Goal: Browse casually

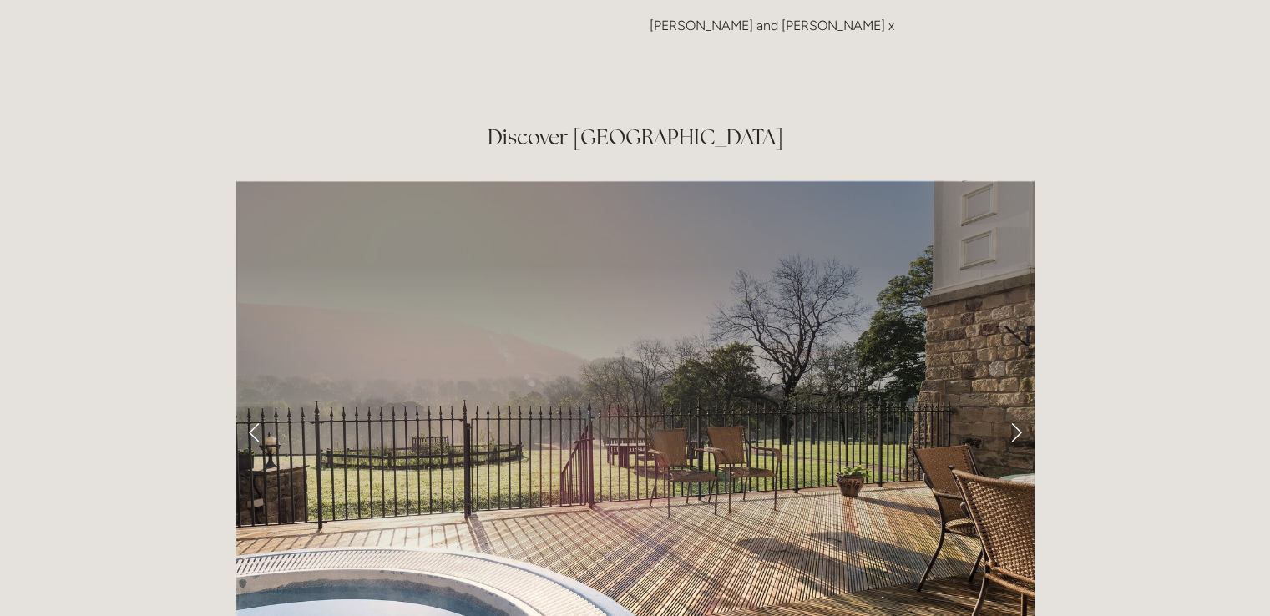
scroll to position [2648, 0]
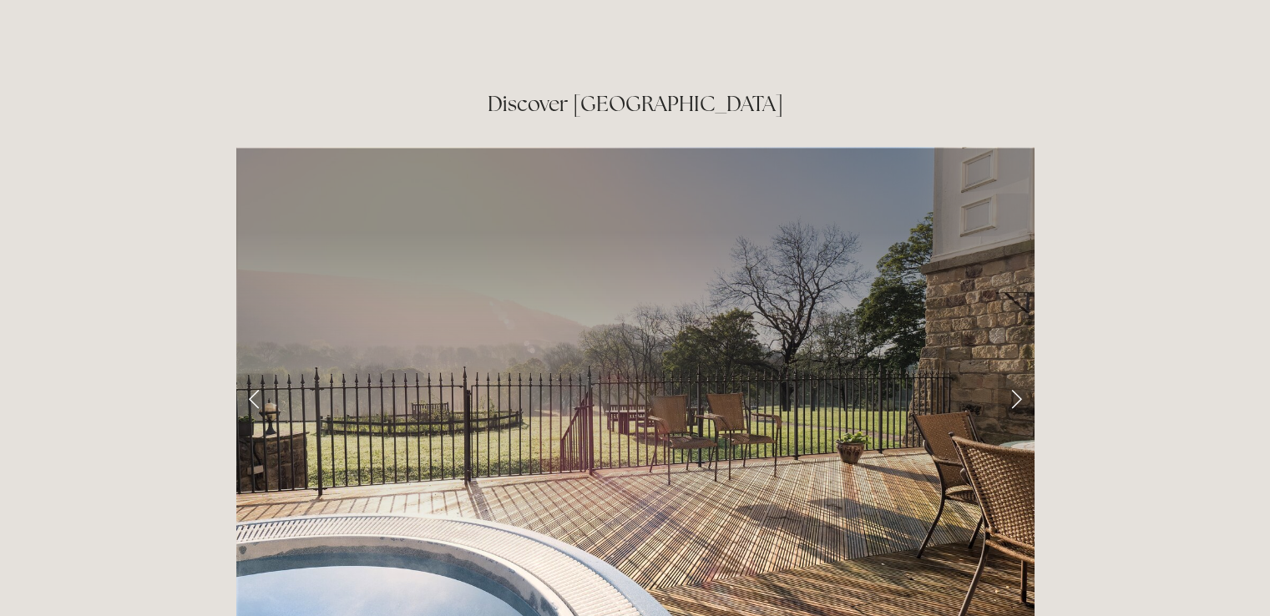
click at [1019, 373] on link "Next Slide" at bounding box center [1016, 398] width 37 height 50
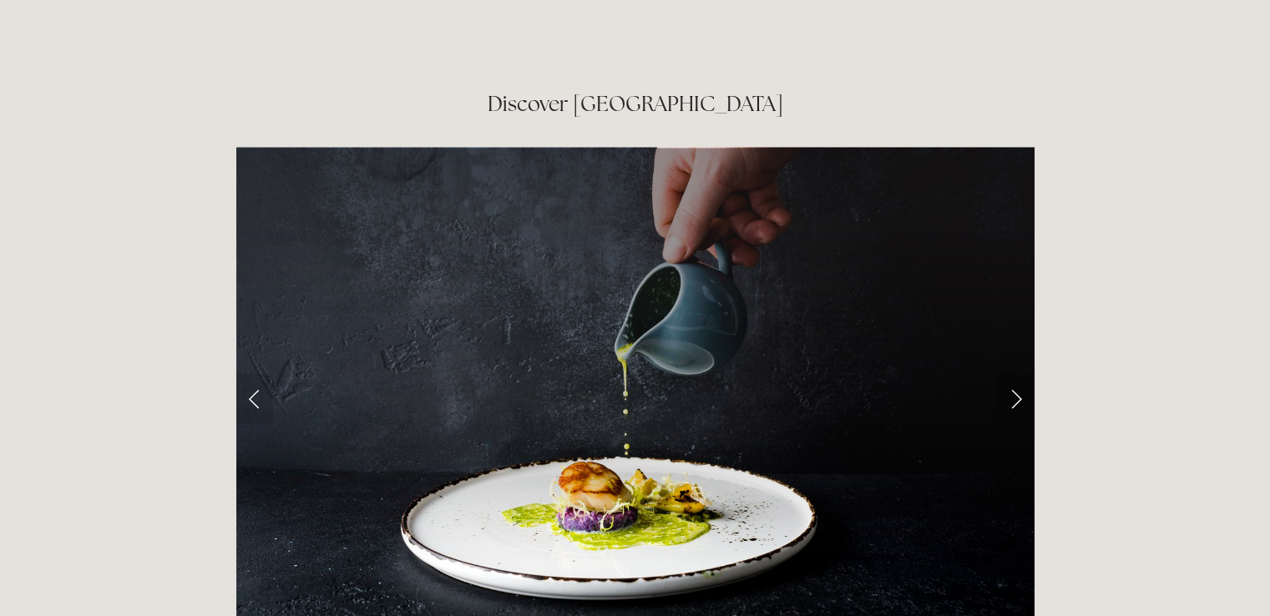
click at [1019, 373] on link "Next Slide" at bounding box center [1016, 398] width 37 height 50
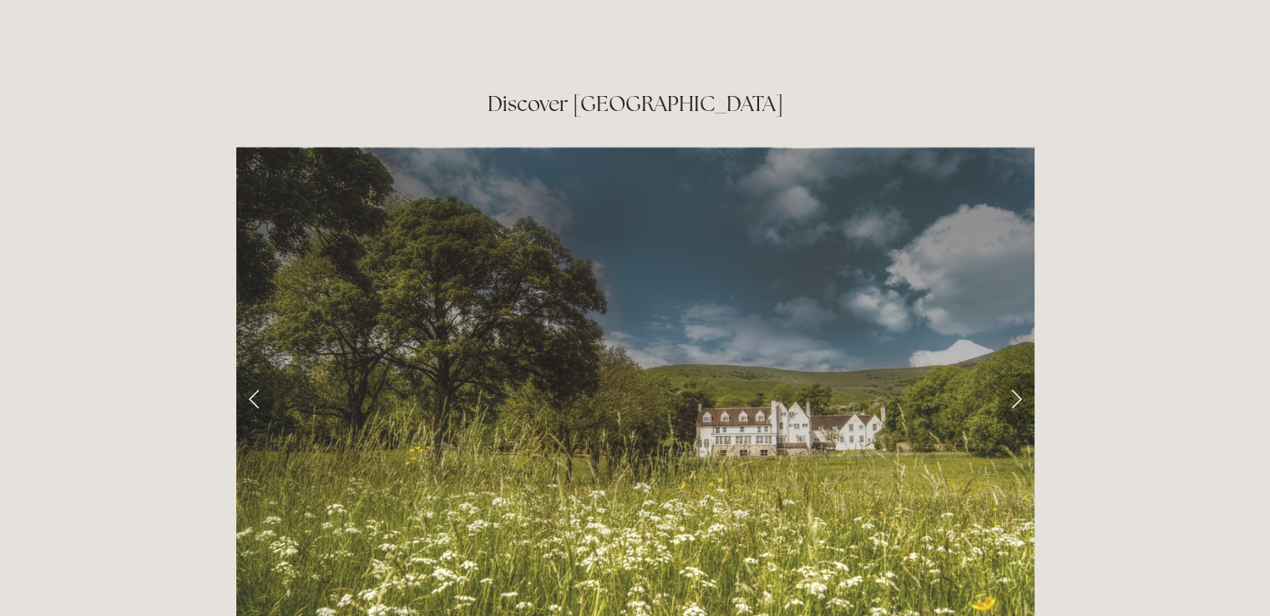
click at [1019, 373] on link "Next Slide" at bounding box center [1016, 398] width 37 height 50
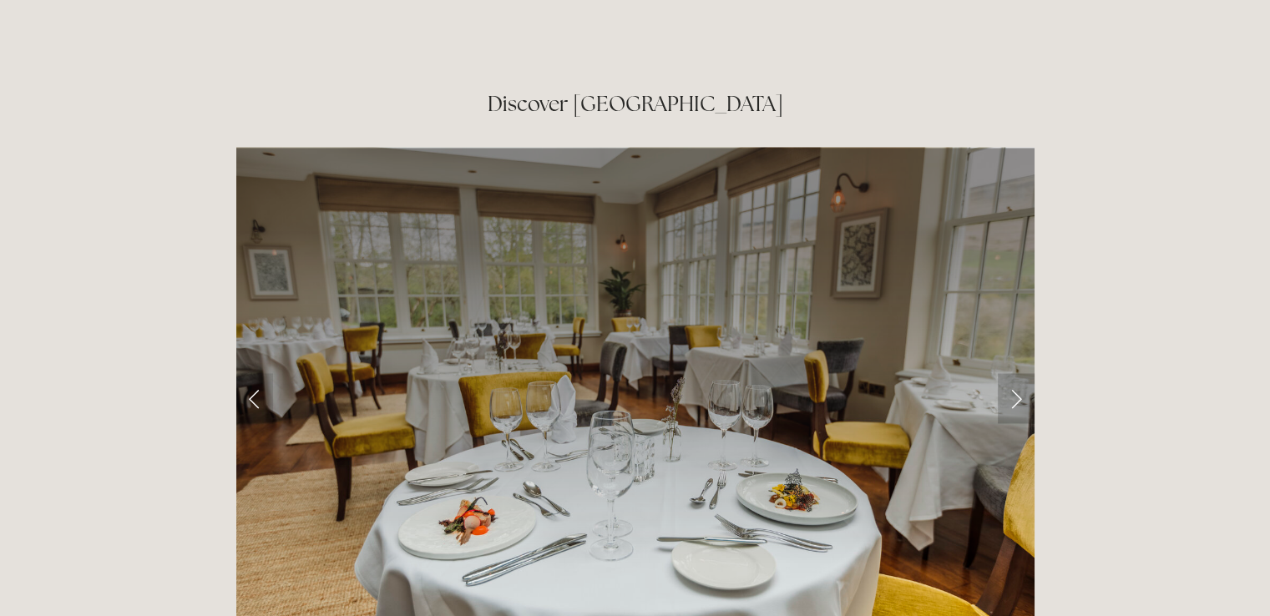
click at [1019, 373] on link "Next Slide" at bounding box center [1016, 398] width 37 height 50
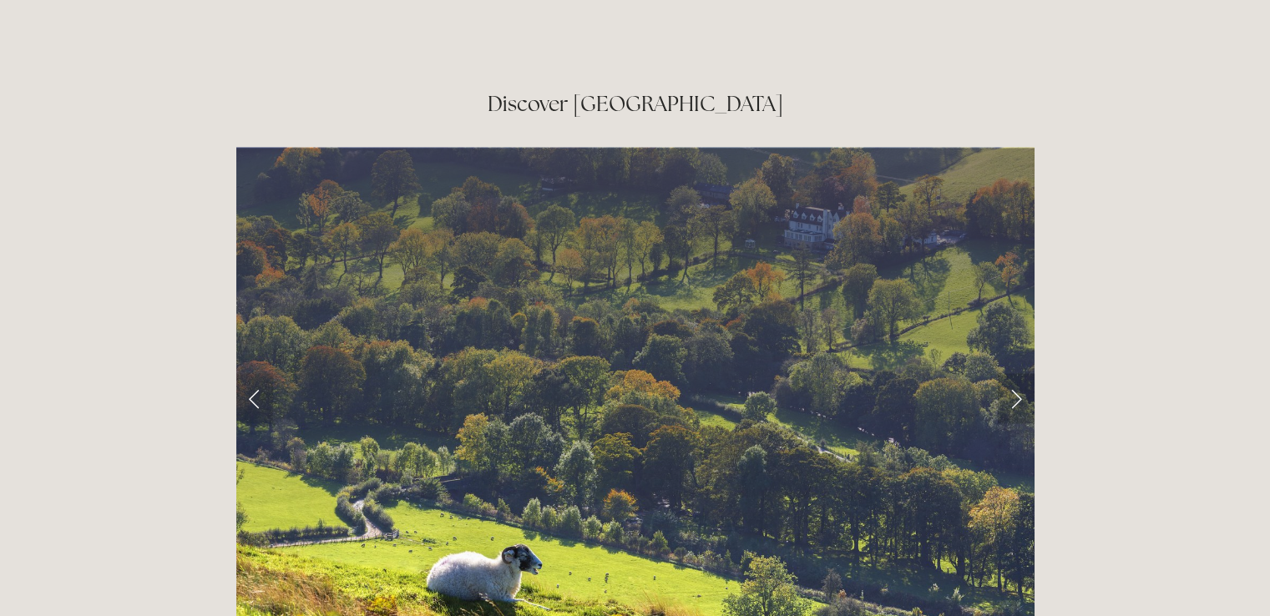
click at [1019, 373] on link "Next Slide" at bounding box center [1016, 398] width 37 height 50
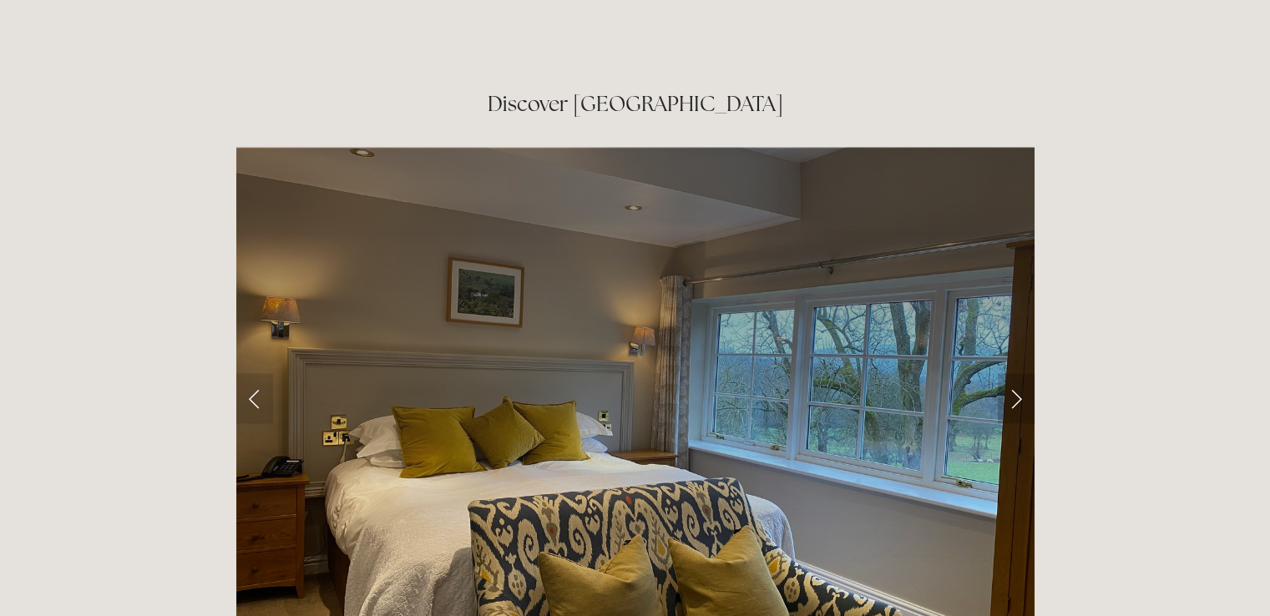
click at [1019, 373] on link "Next Slide" at bounding box center [1016, 398] width 37 height 50
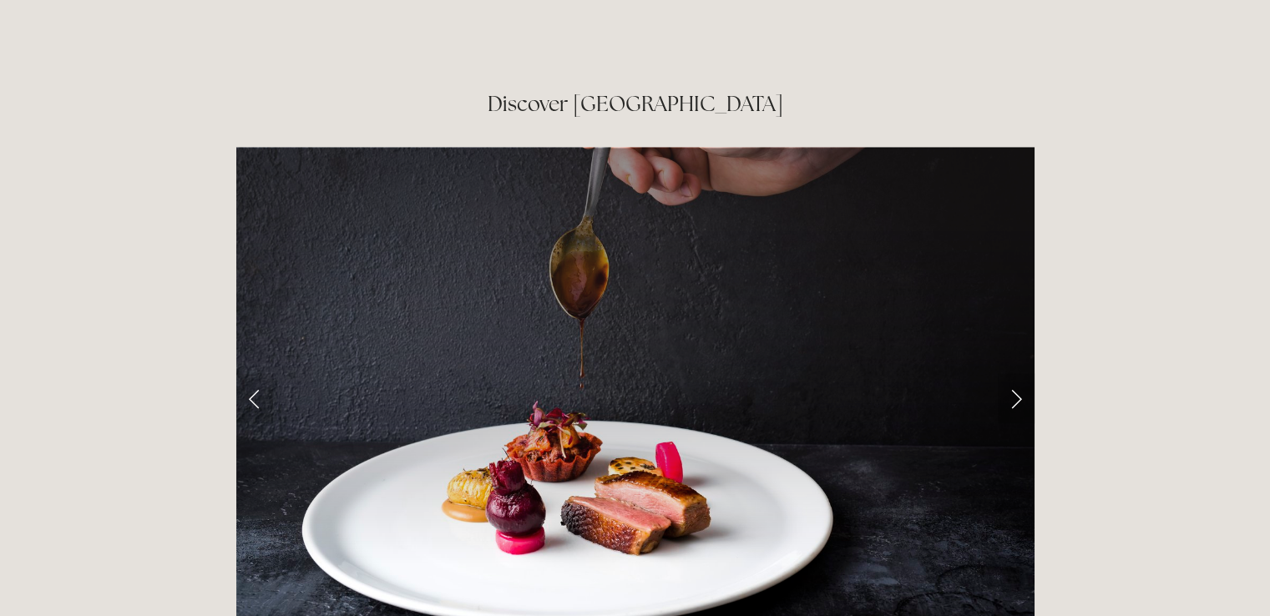
click at [1019, 373] on link "Next Slide" at bounding box center [1016, 398] width 37 height 50
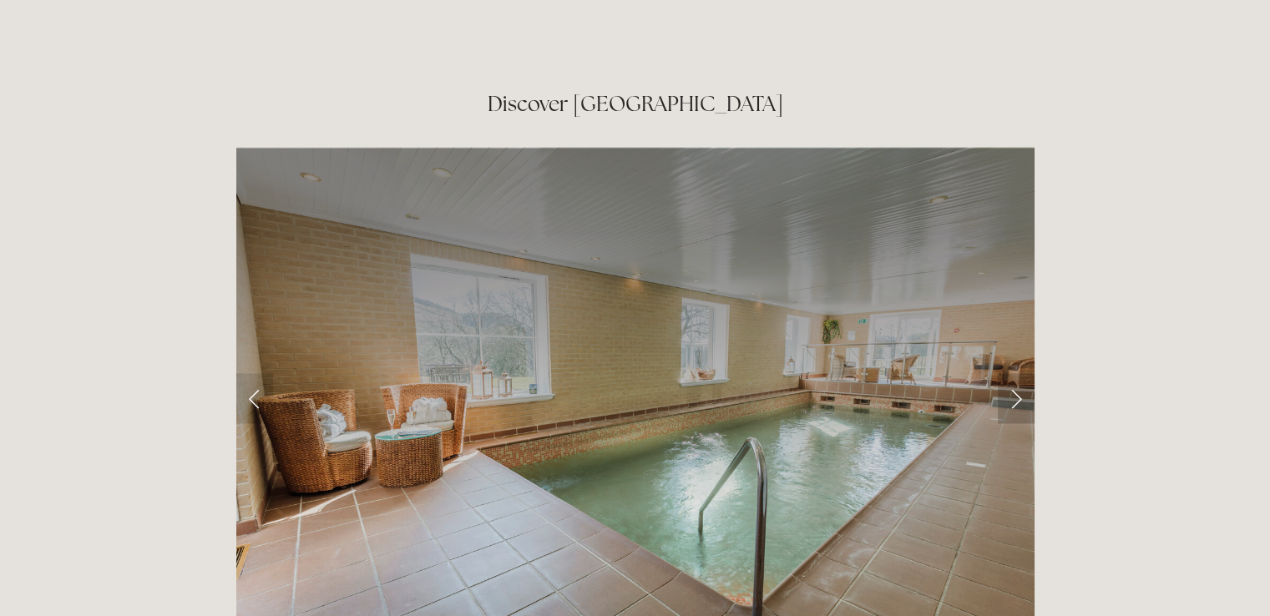
click at [1019, 373] on link "Next Slide" at bounding box center [1016, 398] width 37 height 50
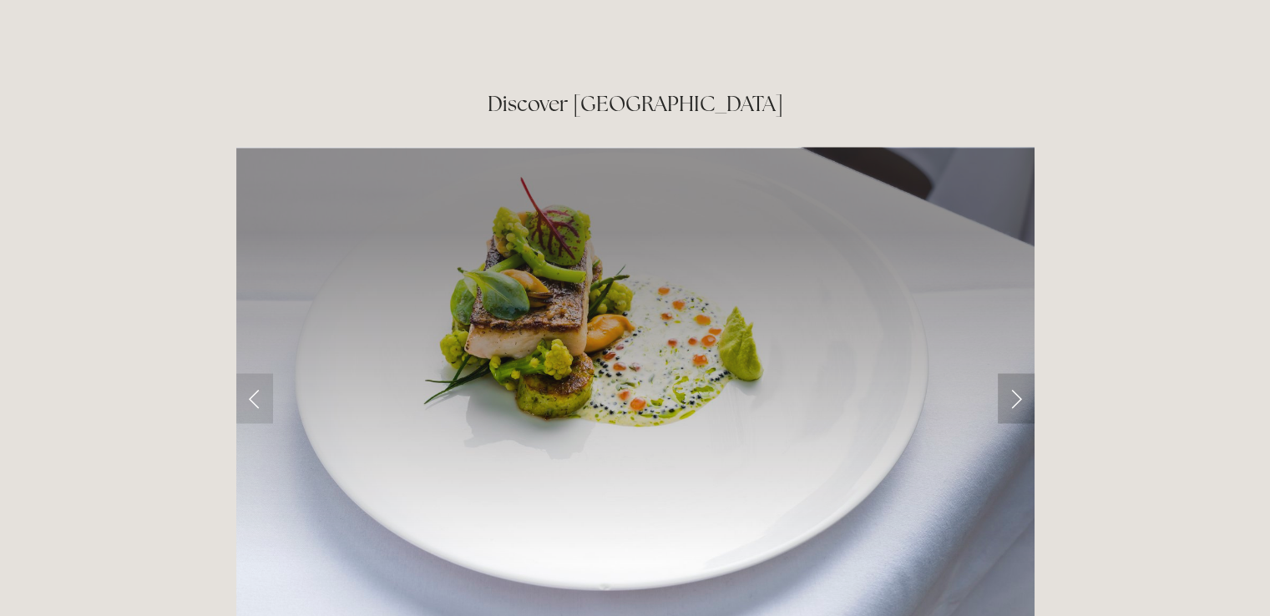
click at [1019, 373] on link "Next Slide" at bounding box center [1016, 398] width 37 height 50
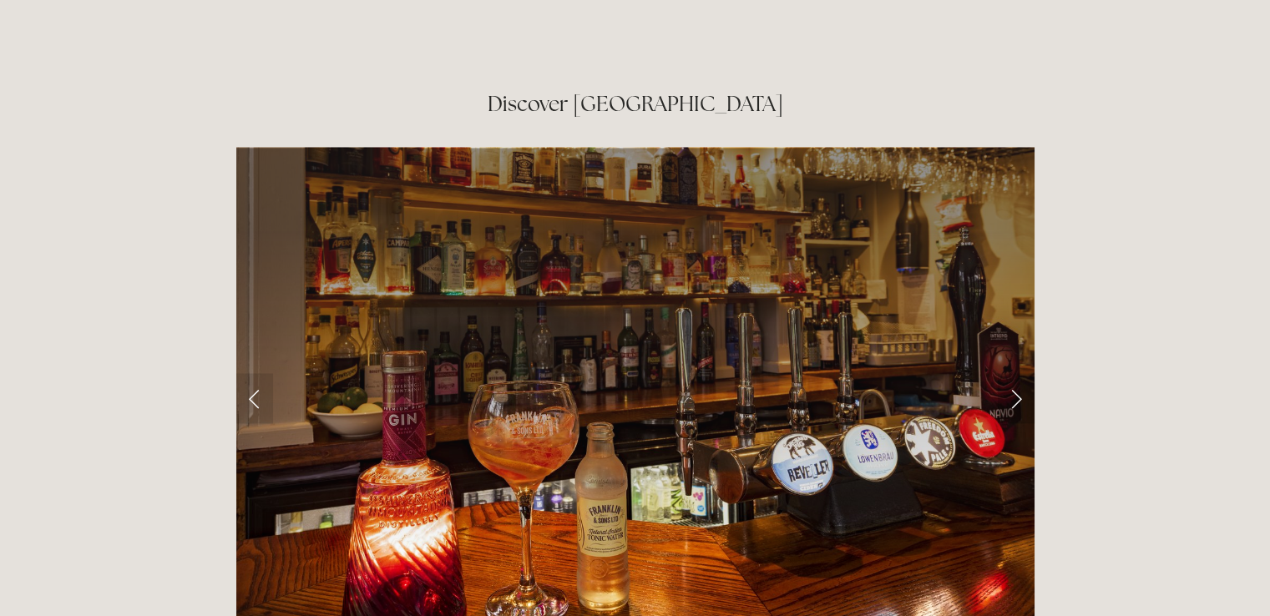
click at [1019, 373] on link "Next Slide" at bounding box center [1016, 398] width 37 height 50
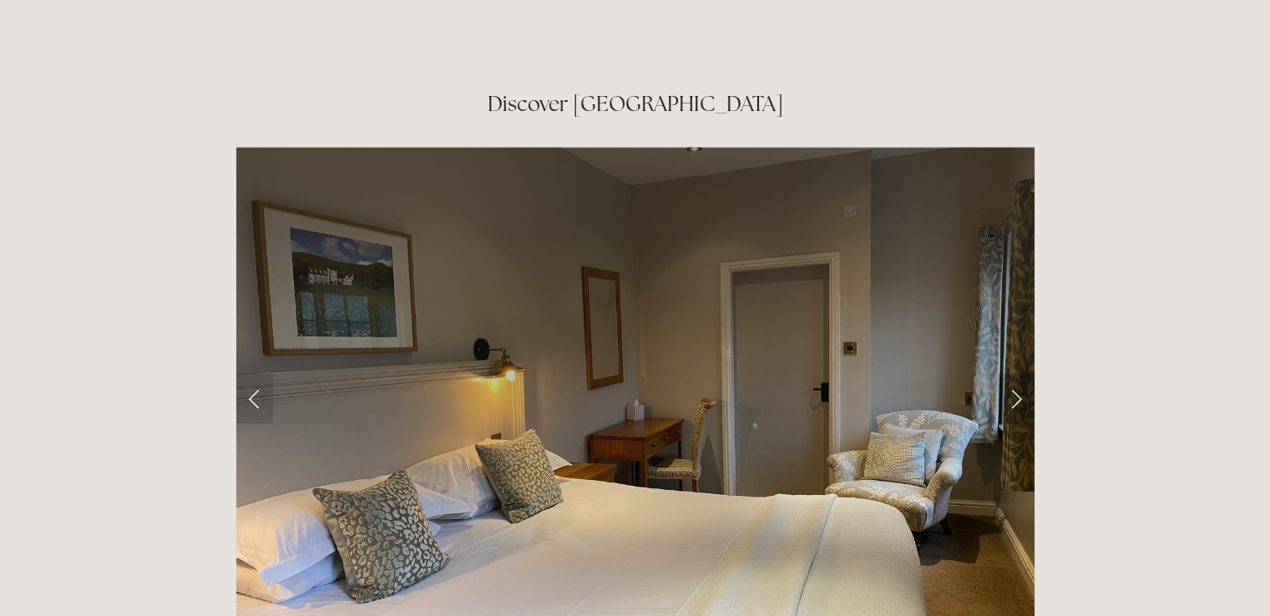
click at [1019, 373] on link "Next Slide" at bounding box center [1016, 398] width 37 height 50
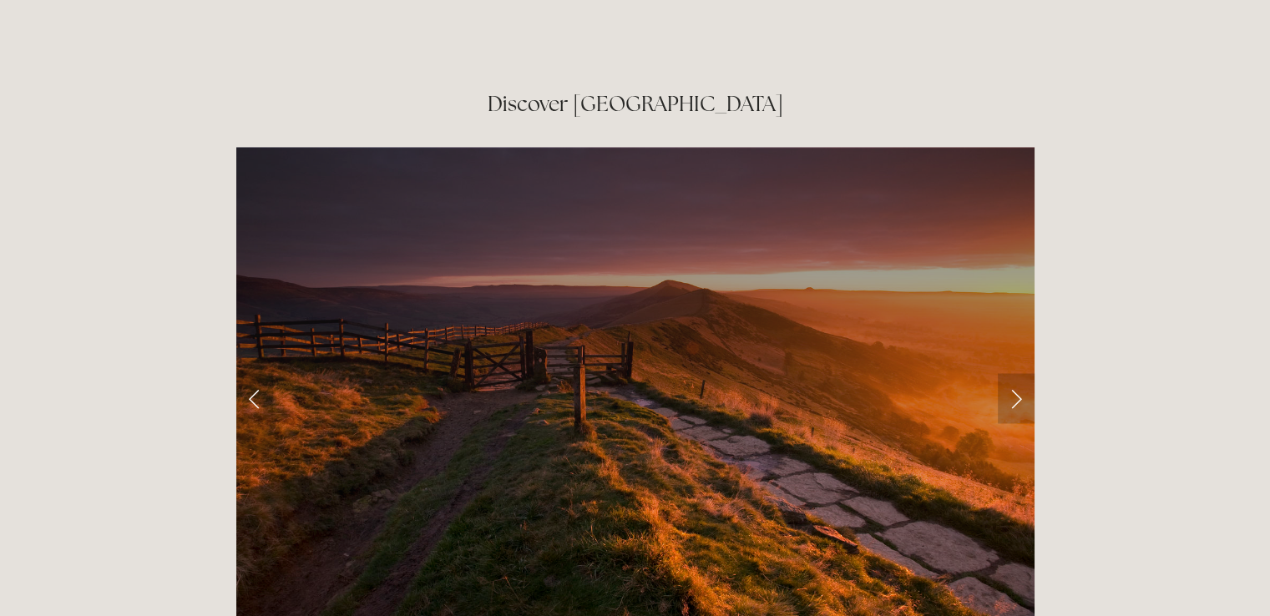
click at [1019, 373] on link "Next Slide" at bounding box center [1016, 398] width 37 height 50
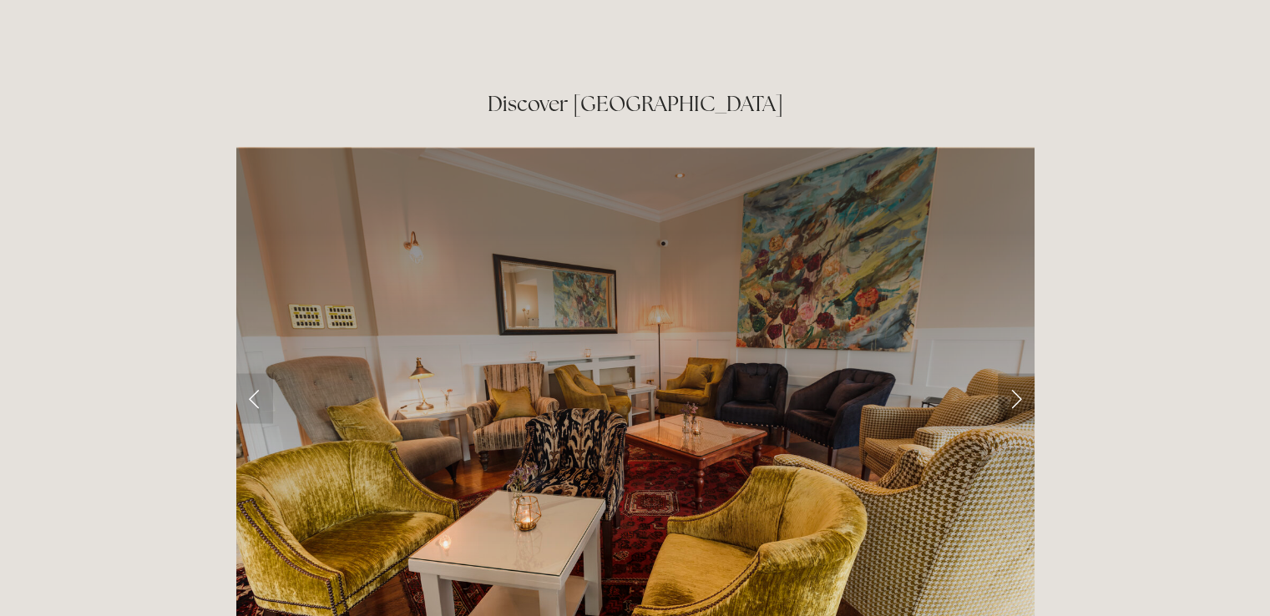
click at [1019, 373] on link "Next Slide" at bounding box center [1016, 398] width 37 height 50
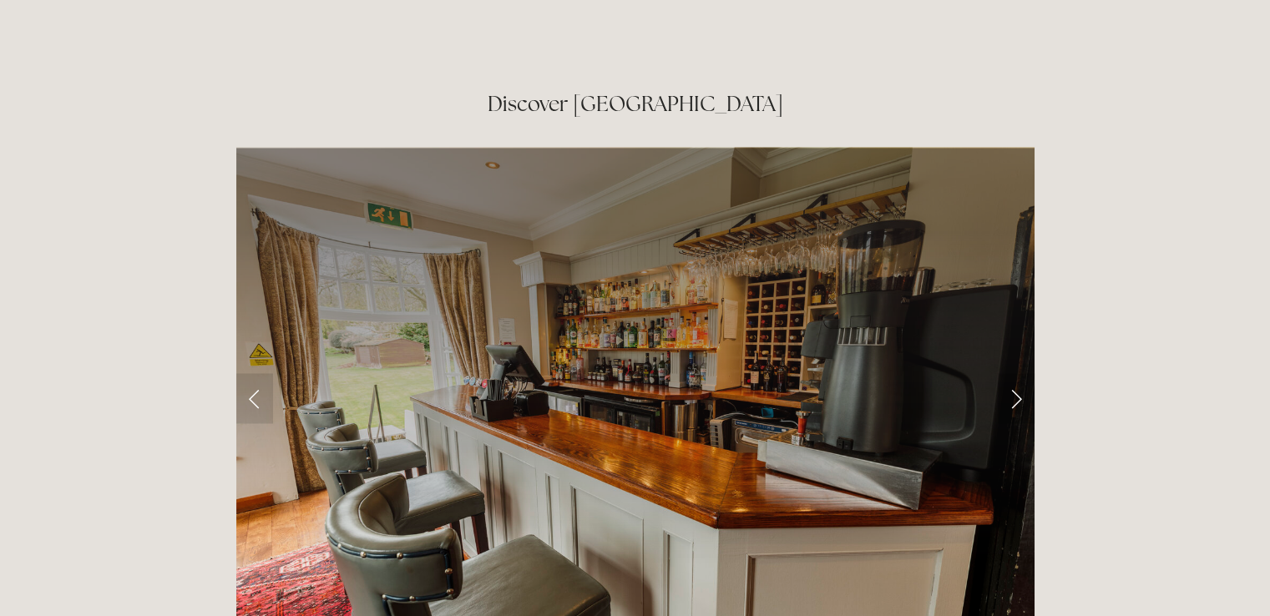
click at [1019, 373] on link "Next Slide" at bounding box center [1016, 398] width 37 height 50
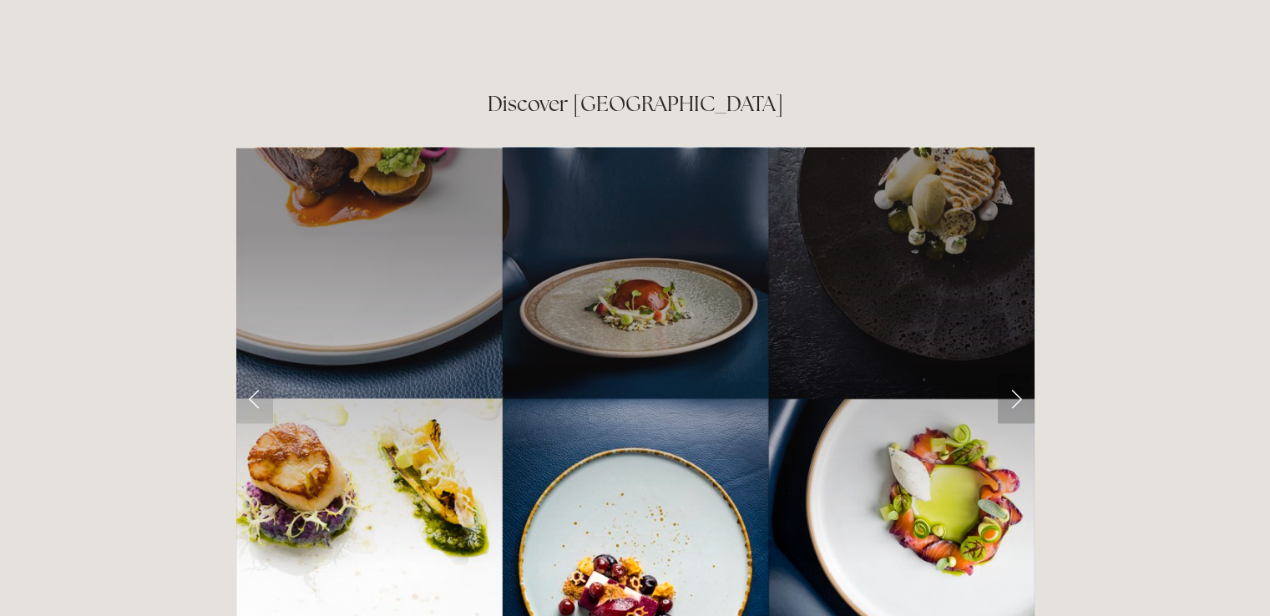
click at [1019, 373] on link "Next Slide" at bounding box center [1016, 398] width 37 height 50
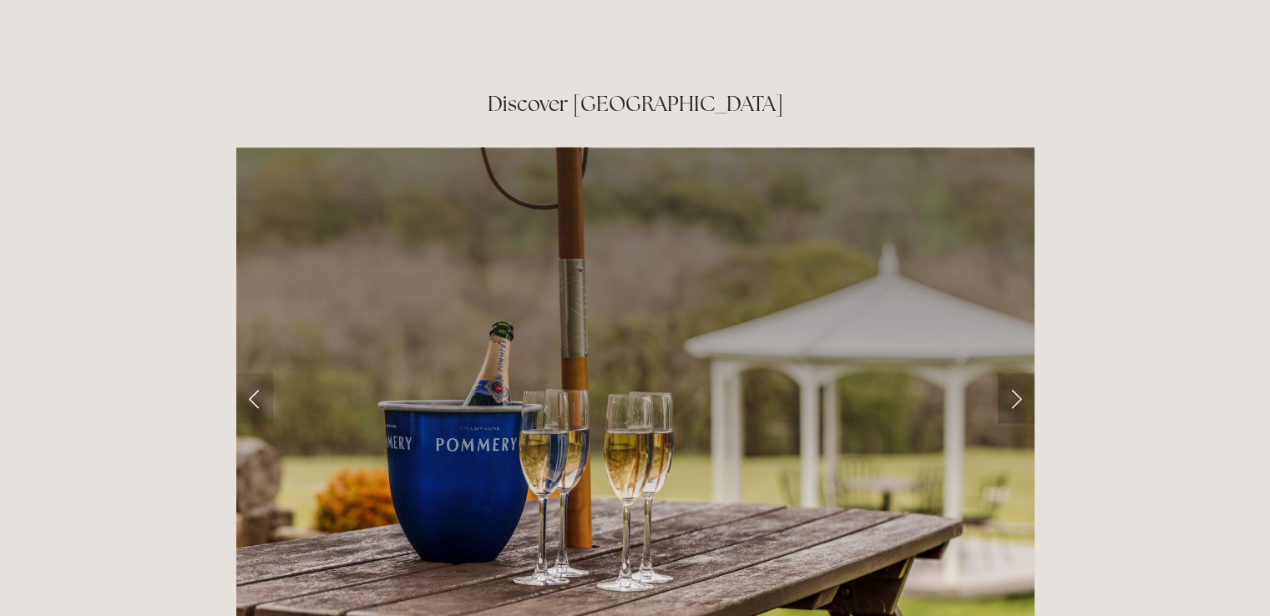
click at [1019, 373] on link "Next Slide" at bounding box center [1016, 398] width 37 height 50
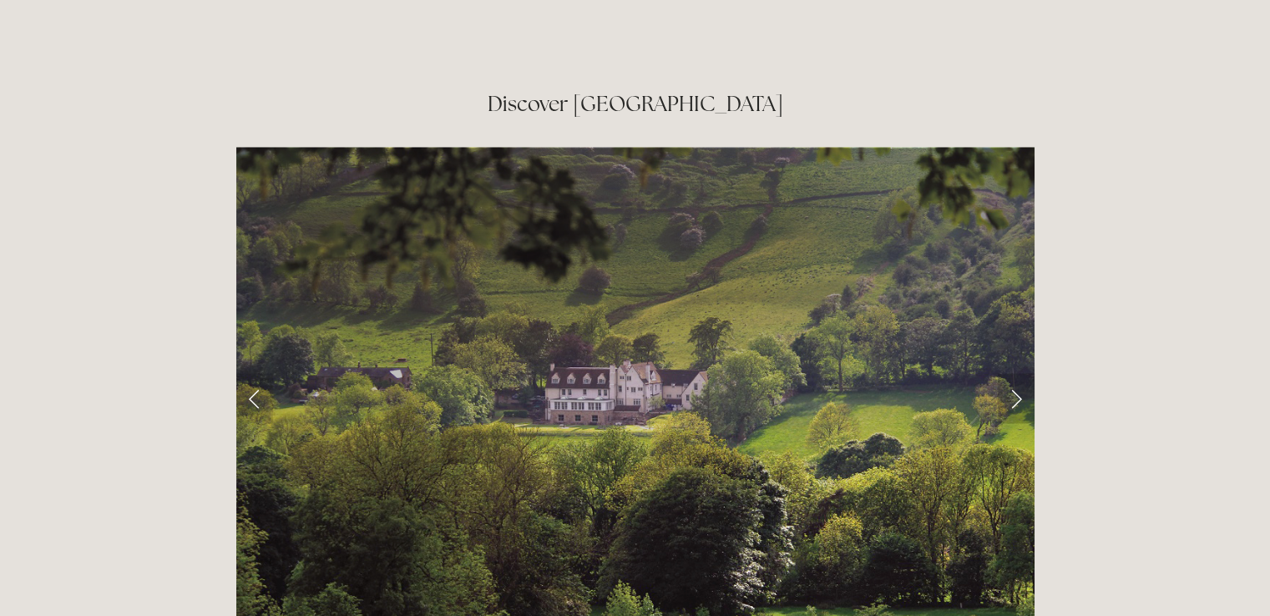
click at [1019, 373] on link "Next Slide" at bounding box center [1016, 398] width 37 height 50
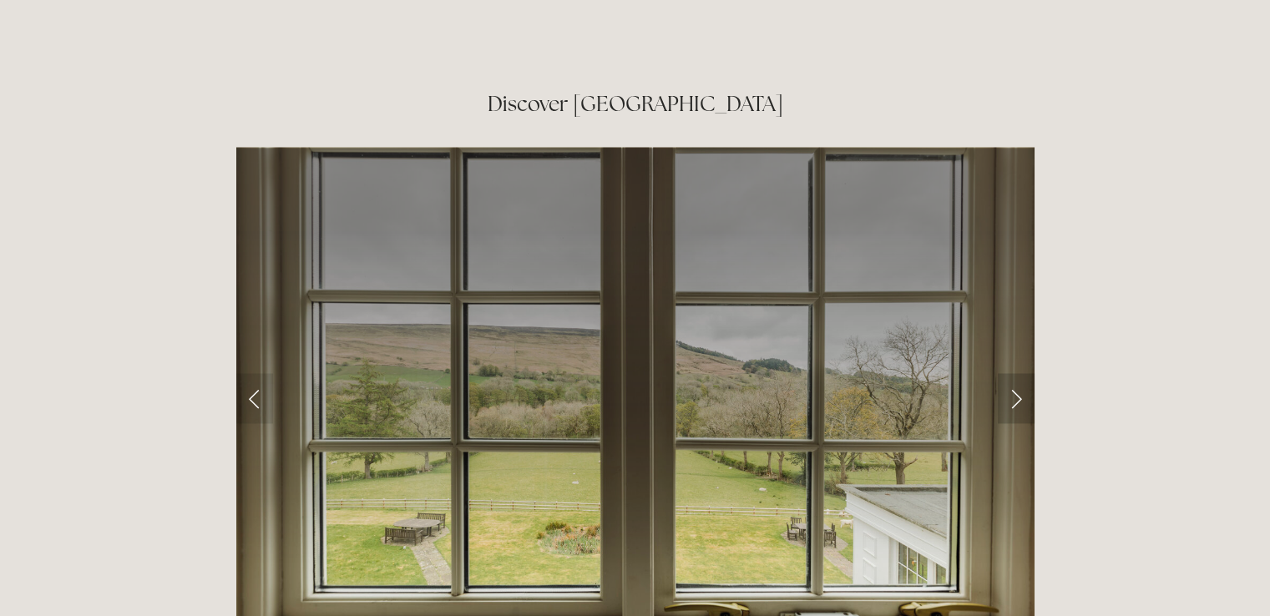
click at [1019, 373] on link "Next Slide" at bounding box center [1016, 398] width 37 height 50
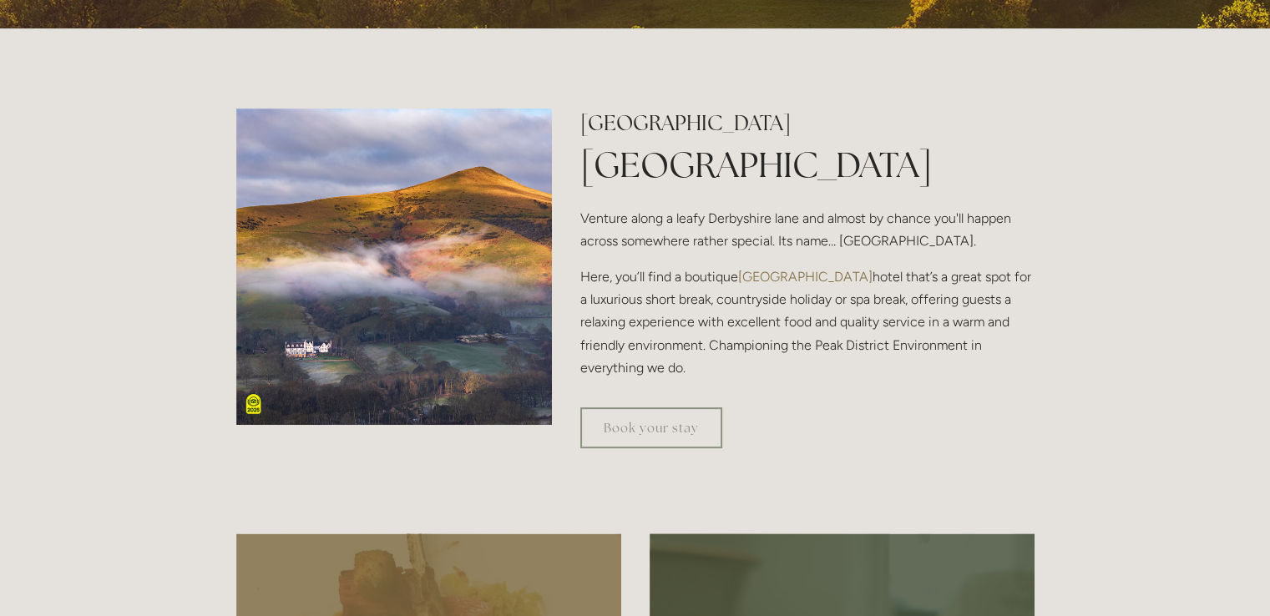
scroll to position [0, 0]
